Goal: Task Accomplishment & Management: Use online tool/utility

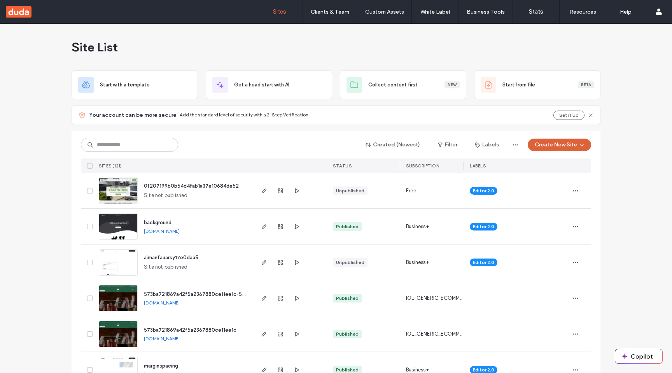
click at [561, 144] on button "Create New Site" at bounding box center [559, 145] width 63 height 12
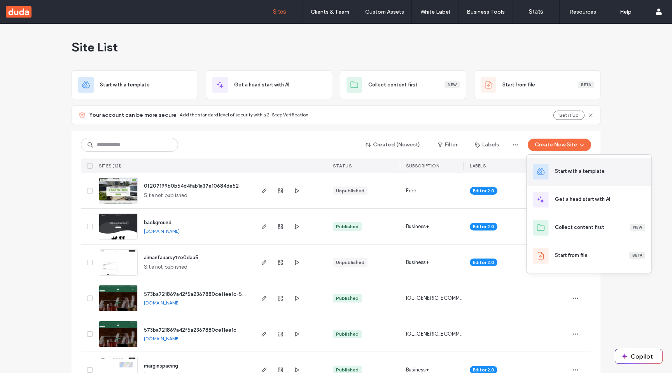
click at [551, 168] on div "Start with a template" at bounding box center [589, 172] width 125 height 28
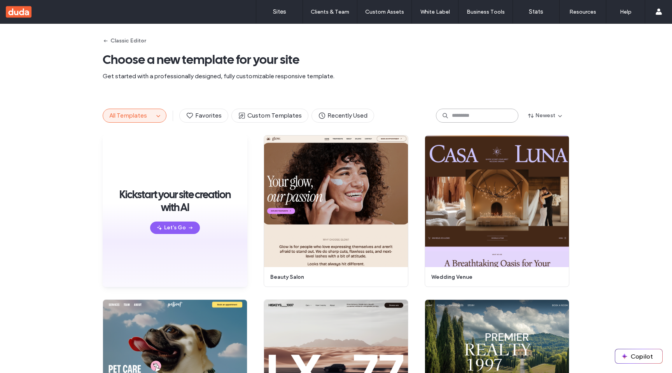
click at [490, 112] on input at bounding box center [477, 116] width 82 height 14
click at [158, 112] on span "button" at bounding box center [158, 115] width 9 height 9
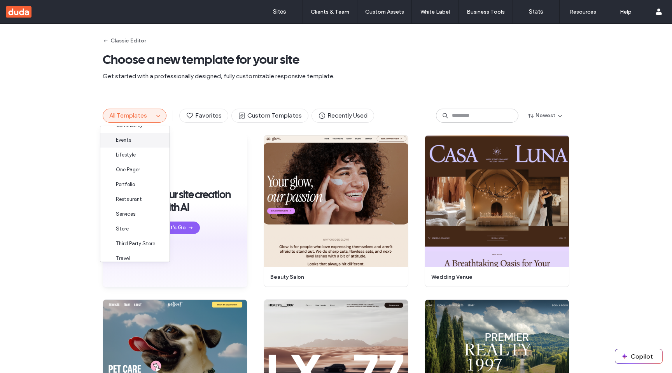
scroll to position [93, 0]
click at [128, 221] on span "Store" at bounding box center [122, 222] width 13 height 8
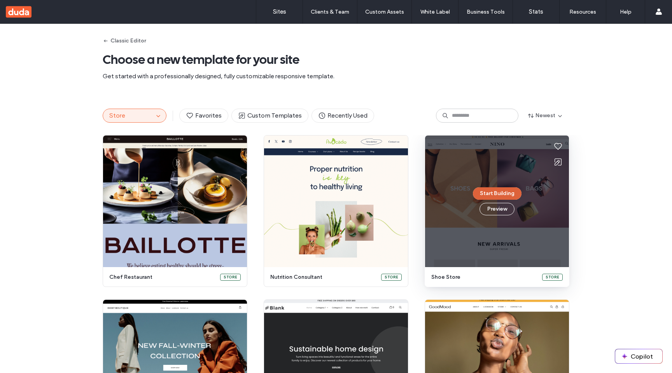
click at [503, 194] on button "Start Building" at bounding box center [497, 193] width 49 height 12
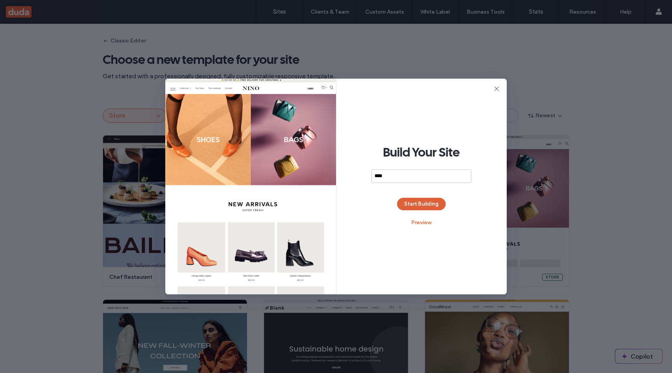
type input "****"
click at [435, 202] on button "Start Building" at bounding box center [421, 204] width 49 height 12
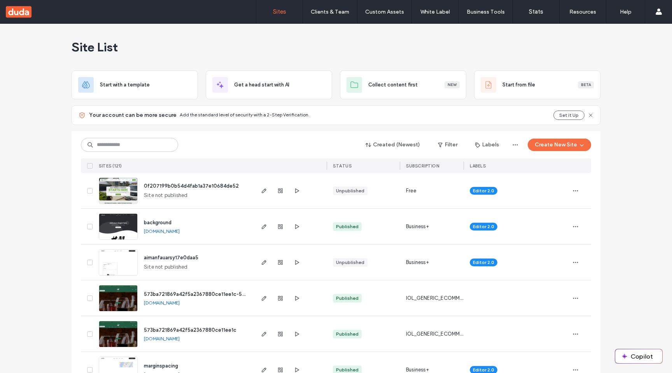
click at [156, 221] on span "background" at bounding box center [158, 222] width 28 height 6
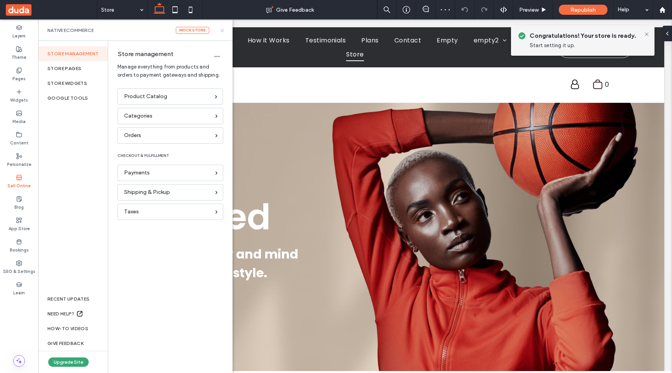
click at [220, 30] on icon at bounding box center [222, 31] width 6 height 6
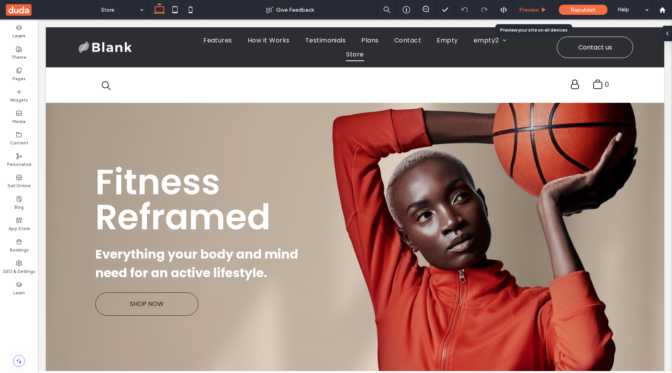
click at [527, 8] on span "Preview" at bounding box center [528, 10] width 19 height 7
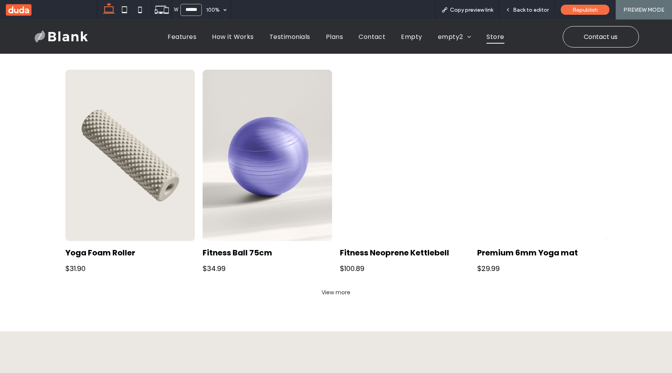
scroll to position [458, 0]
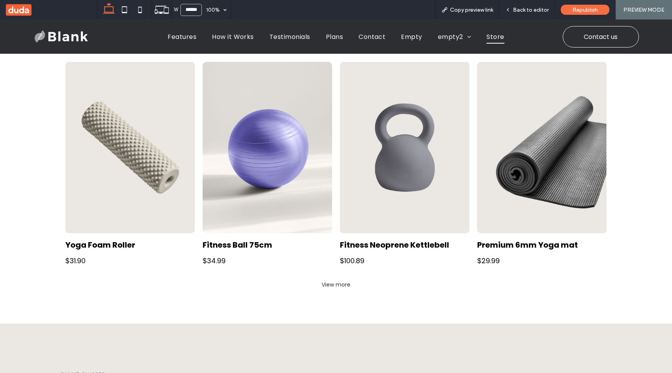
click at [282, 172] on link at bounding box center [268, 147] width 130 height 171
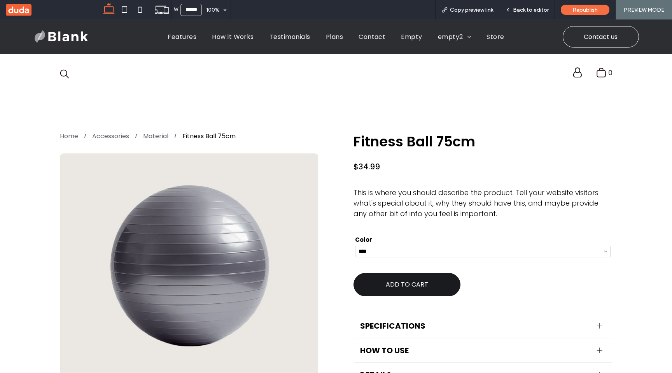
click at [410, 285] on span "ADD TO CART" at bounding box center [407, 284] width 95 height 18
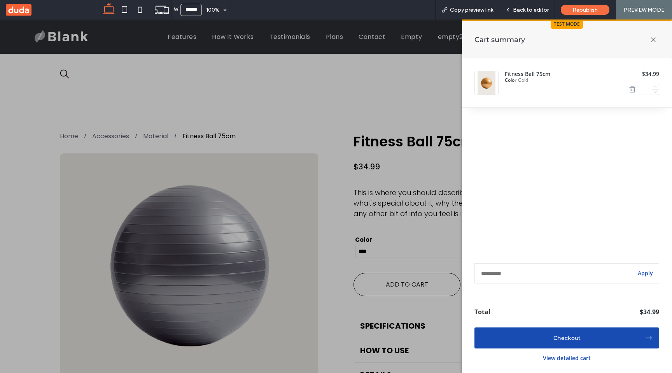
click at [631, 89] on icon "Remove item" at bounding box center [633, 90] width 8 height 8
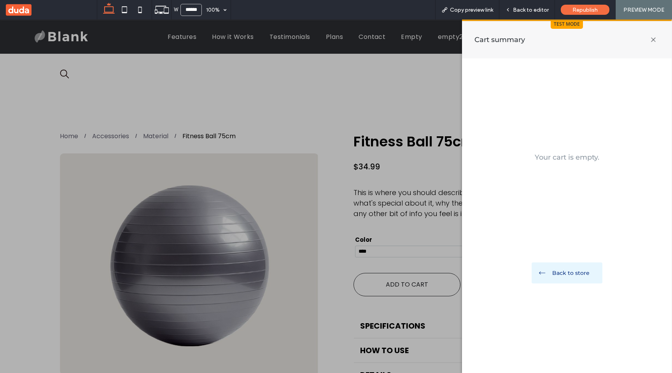
click at [561, 272] on div "Back to store" at bounding box center [571, 272] width 50 height 5
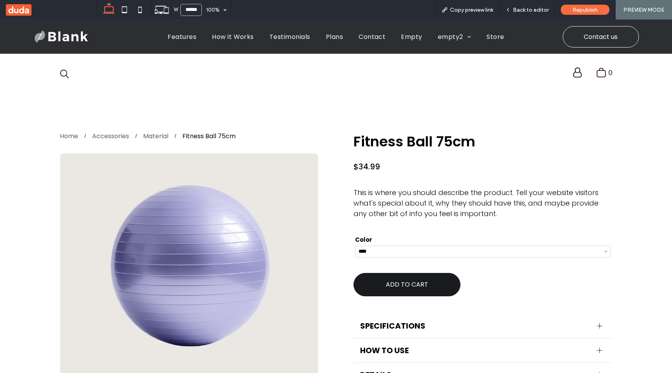
click at [429, 289] on span "ADD TO CART" at bounding box center [407, 284] width 95 height 18
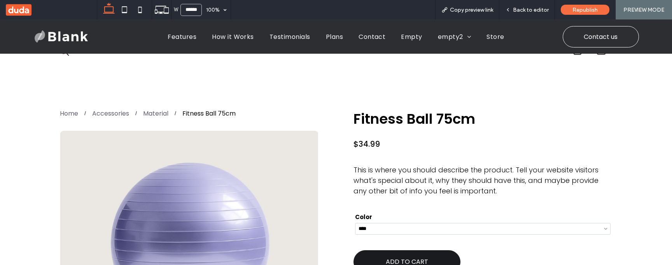
scroll to position [51, 0]
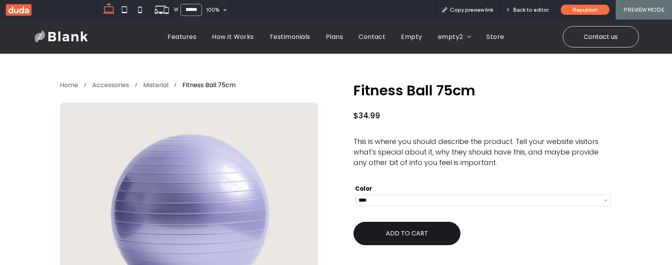
click at [408, 234] on span "ADD TO CART" at bounding box center [407, 234] width 95 height 18
click at [402, 235] on span "ADD TO CART" at bounding box center [407, 234] width 95 height 18
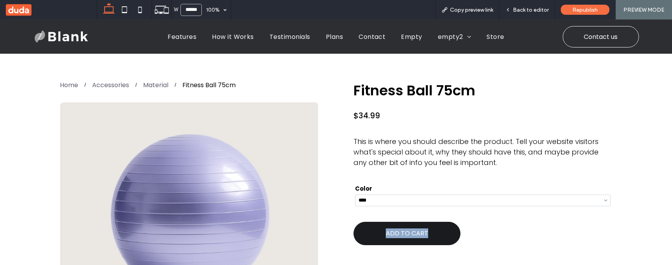
click at [402, 235] on span "ADD TO CART" at bounding box center [407, 234] width 95 height 18
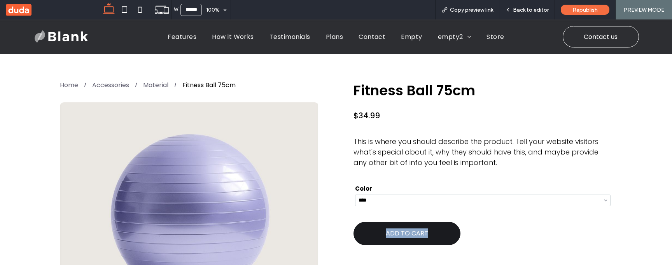
click at [402, 235] on span "ADD TO CART" at bounding box center [407, 234] width 95 height 18
click at [428, 228] on span "ADD TO CART" at bounding box center [407, 234] width 95 height 18
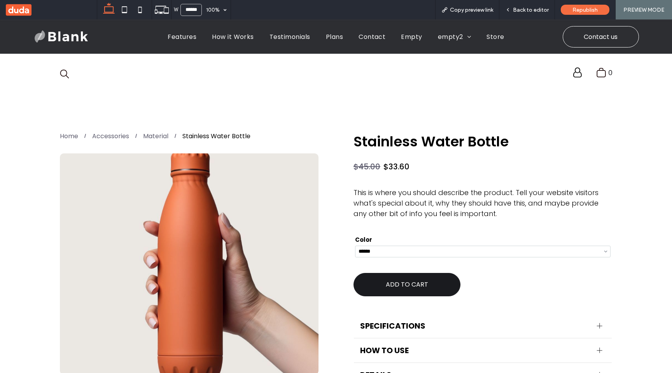
click at [415, 288] on span "ADD TO CART" at bounding box center [407, 284] width 95 height 18
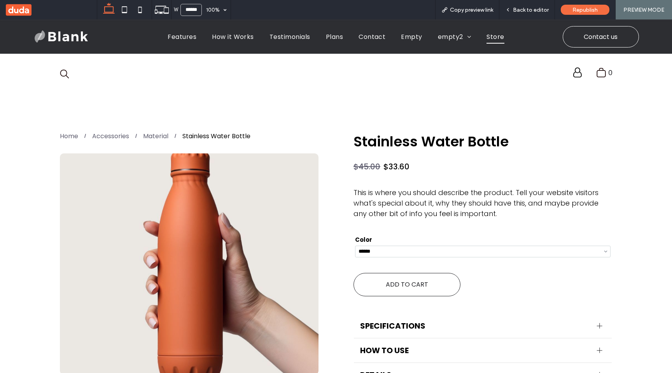
click at [498, 33] on span "Store" at bounding box center [496, 37] width 18 height 14
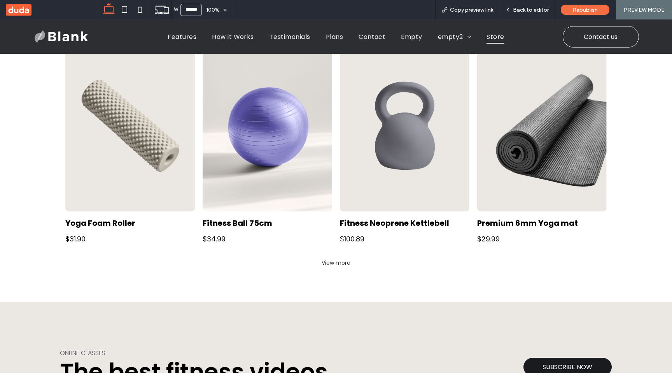
scroll to position [512, 0]
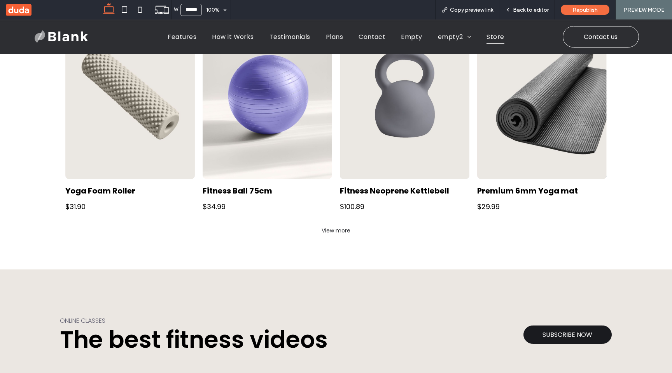
click at [267, 144] on link at bounding box center [268, 93] width 130 height 171
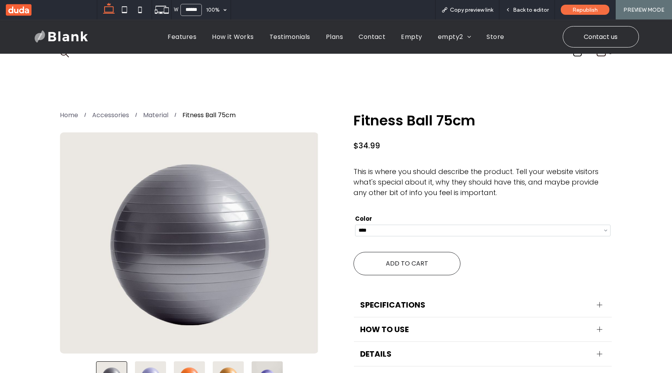
scroll to position [63, 0]
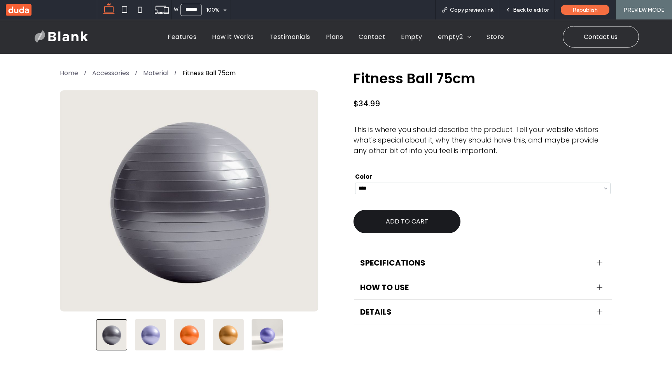
click at [396, 221] on span "ADD TO CART" at bounding box center [407, 221] width 95 height 18
click at [411, 219] on span "ADD TO CART" at bounding box center [407, 221] width 95 height 18
